Goal: Task Accomplishment & Management: Use online tool/utility

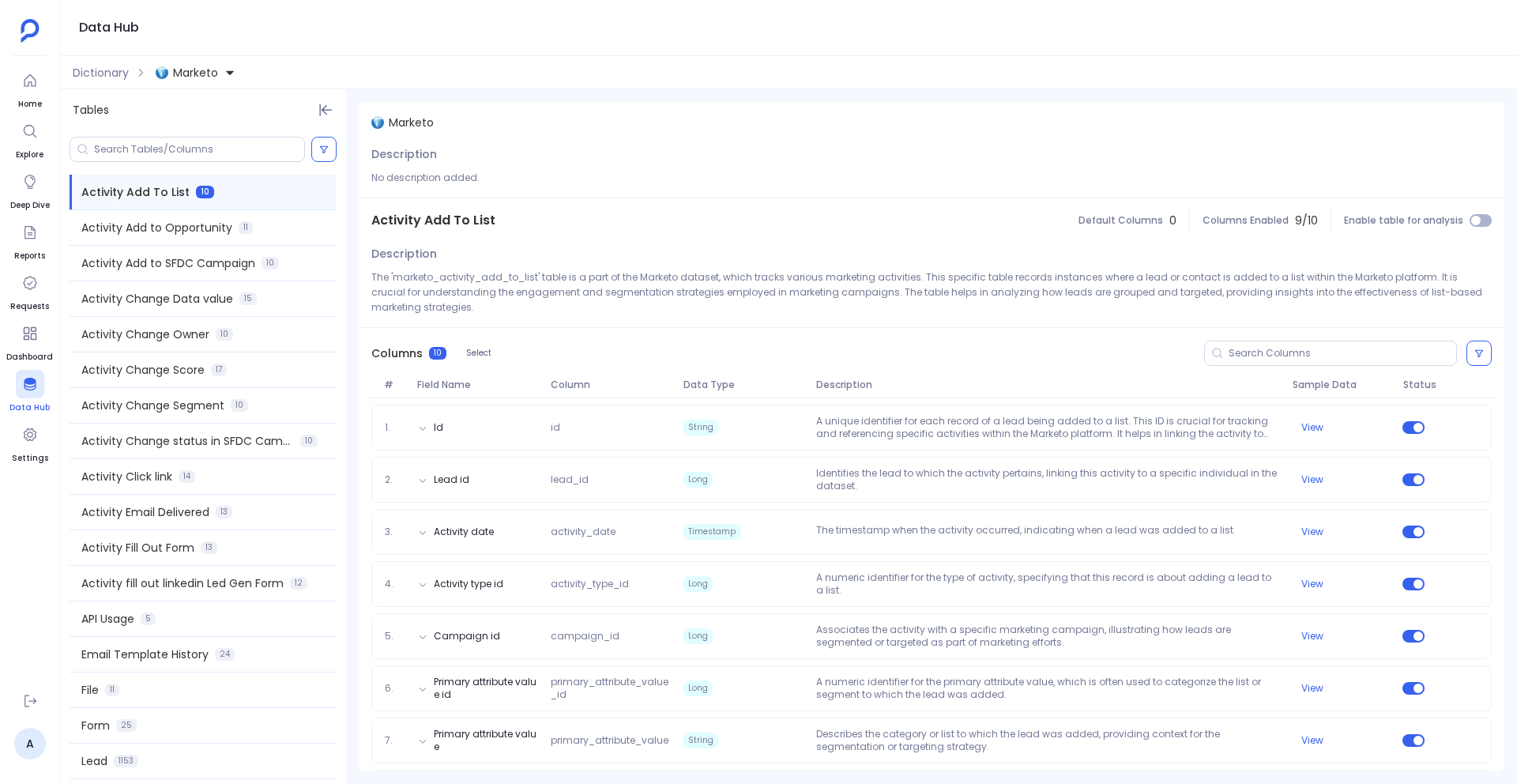
click at [32, 390] on icon at bounding box center [30, 384] width 16 height 16
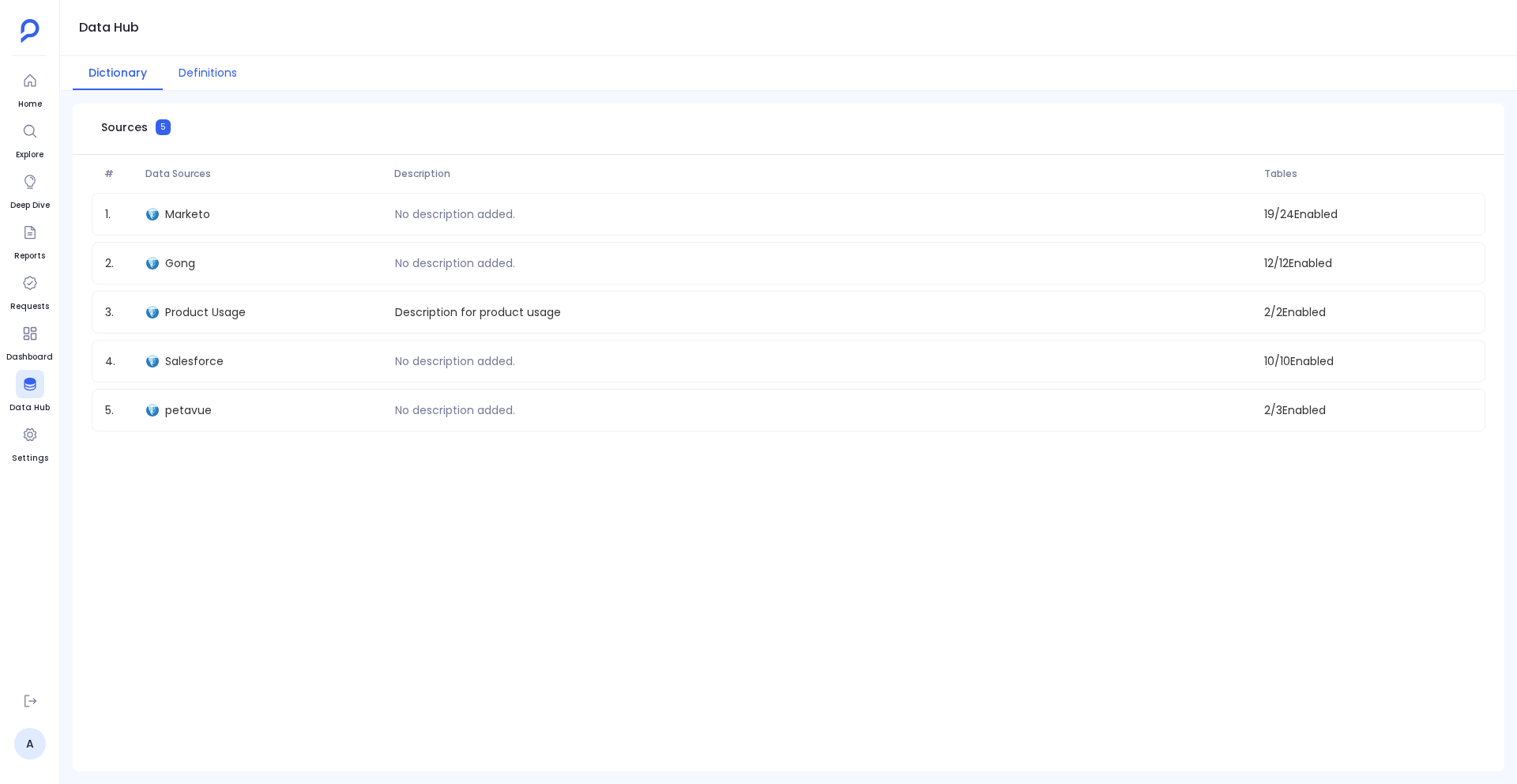
click at [207, 69] on button "Definitions" at bounding box center [208, 73] width 90 height 34
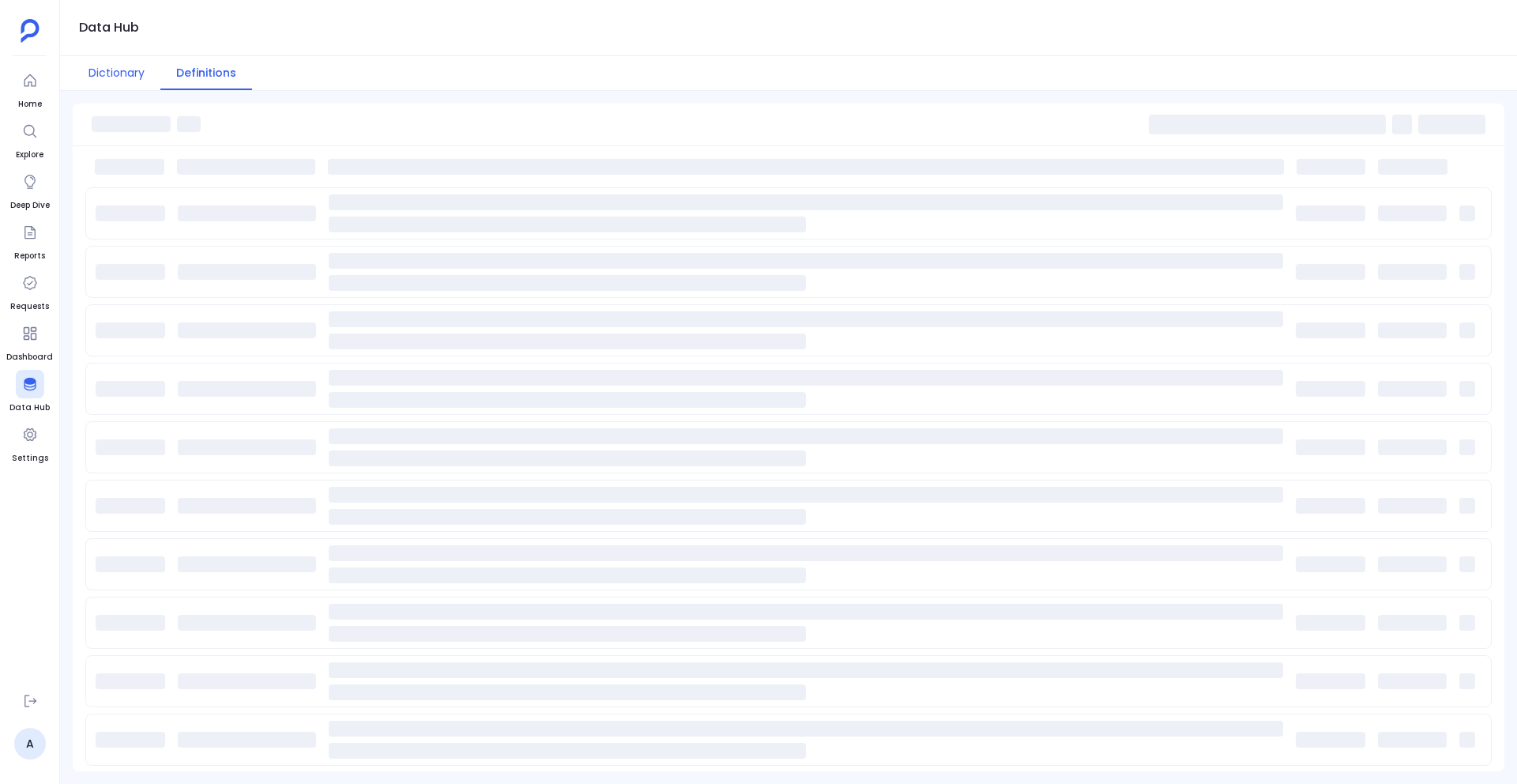
click at [113, 69] on button "Dictionary" at bounding box center [116, 73] width 88 height 34
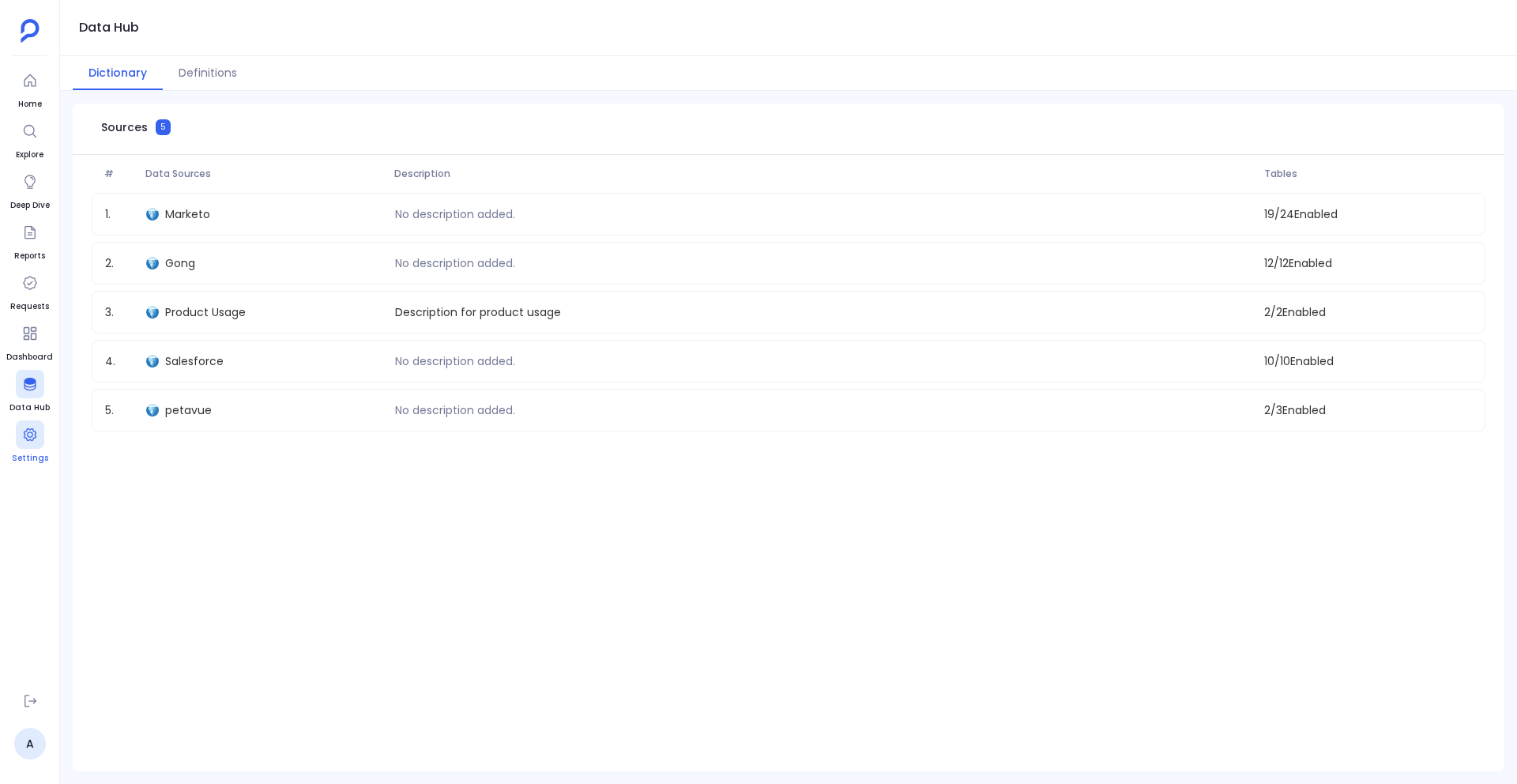
click at [26, 440] on icon at bounding box center [30, 434] width 16 height 16
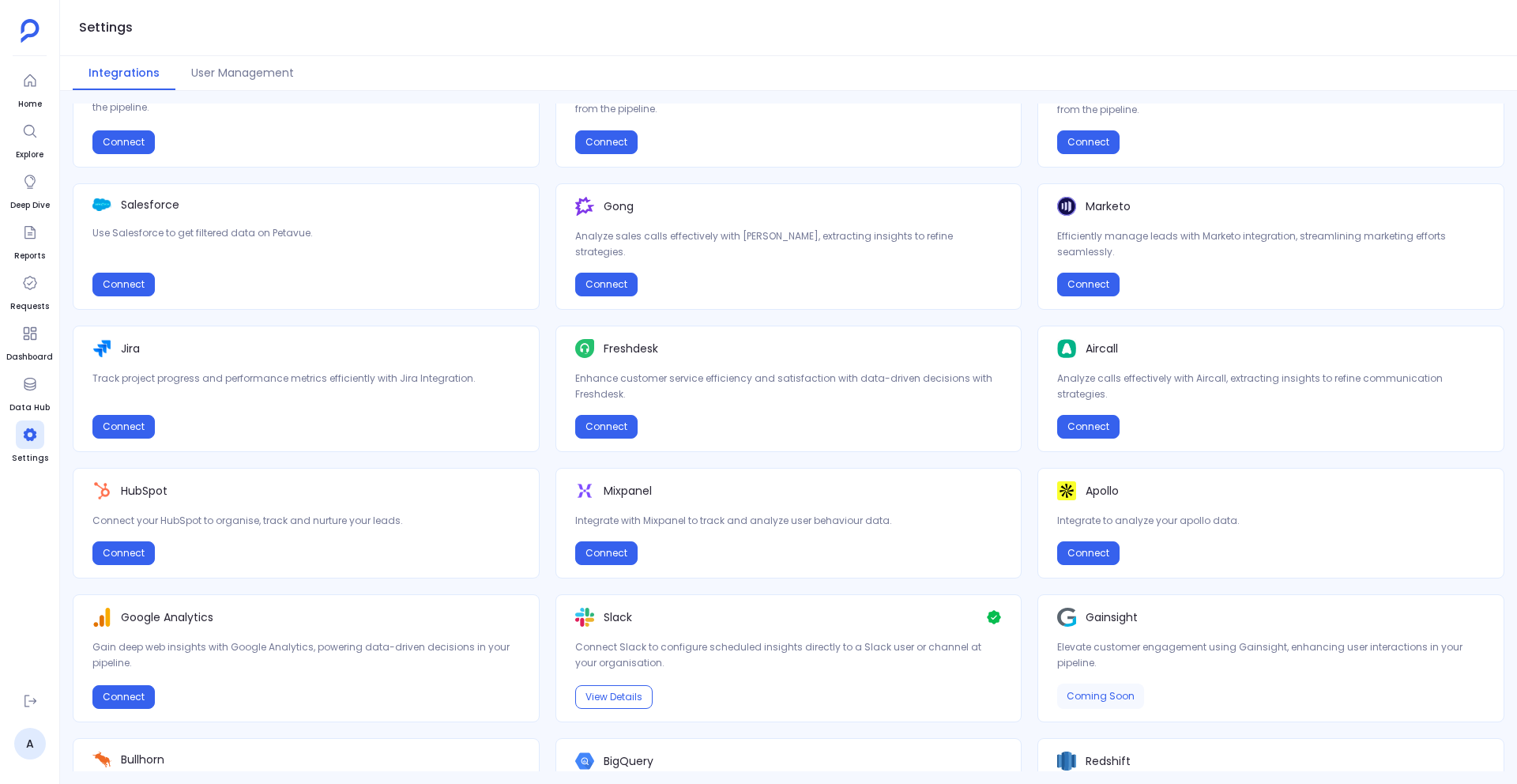
scroll to position [142, 0]
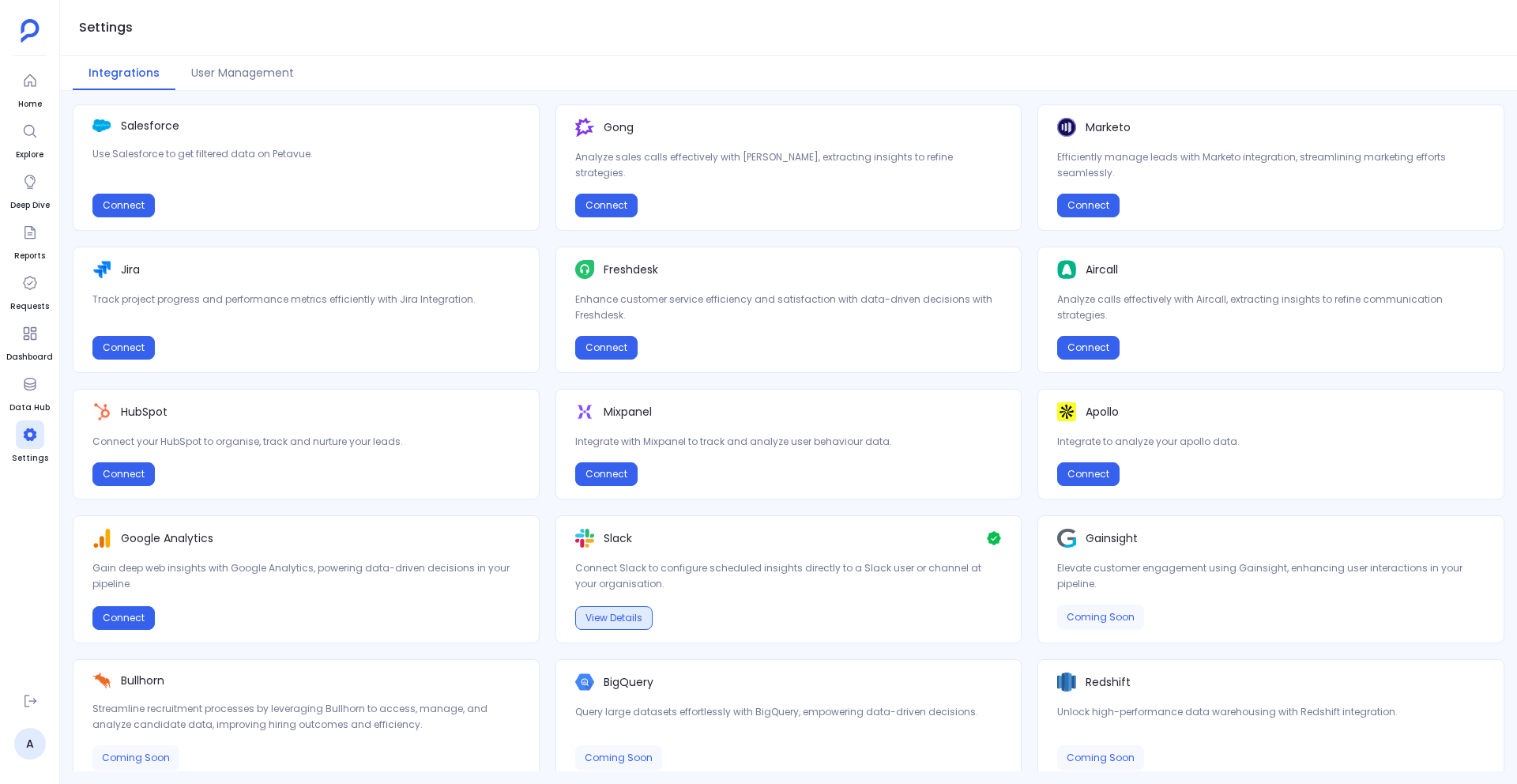
click at [618, 618] on button "View Details" at bounding box center [613, 618] width 78 height 24
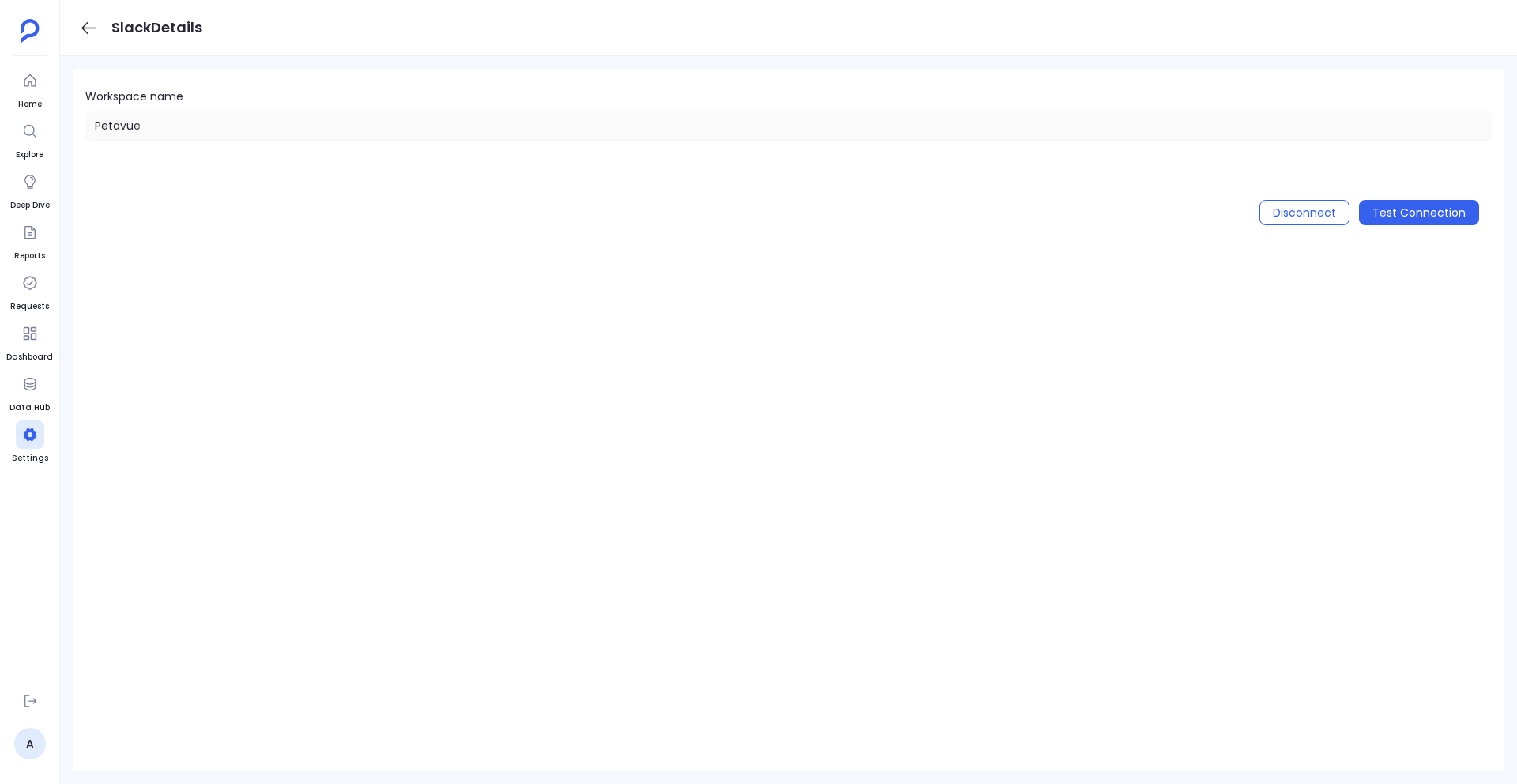
click at [1400, 211] on span "Test Connection" at bounding box center [1418, 212] width 93 height 26
click at [1390, 218] on span "Test Connection" at bounding box center [1418, 212] width 93 height 26
click at [1399, 210] on span "Test Connection" at bounding box center [1418, 212] width 93 height 26
